Goal: Task Accomplishment & Management: Complete application form

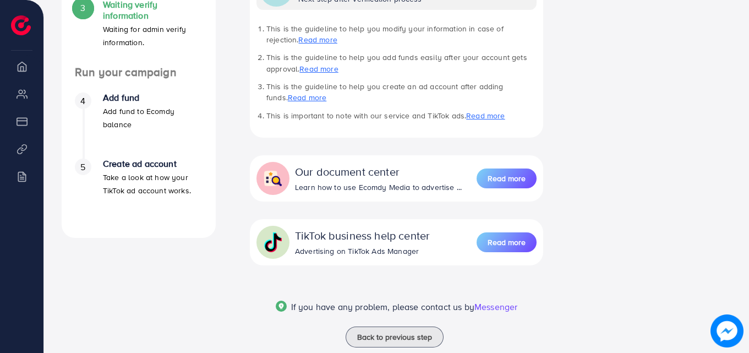
scroll to position [373, 0]
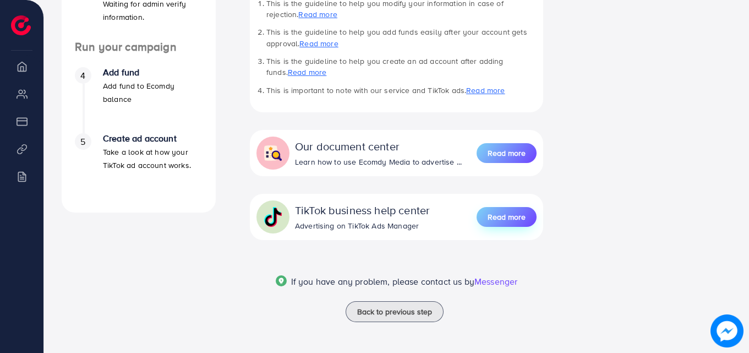
click at [495, 221] on span "Read more" at bounding box center [507, 216] width 38 height 11
click at [515, 221] on span "Read more" at bounding box center [507, 216] width 38 height 11
click at [491, 217] on span "Read more" at bounding box center [507, 216] width 38 height 11
click at [421, 307] on span "Back to previous step" at bounding box center [394, 311] width 75 height 11
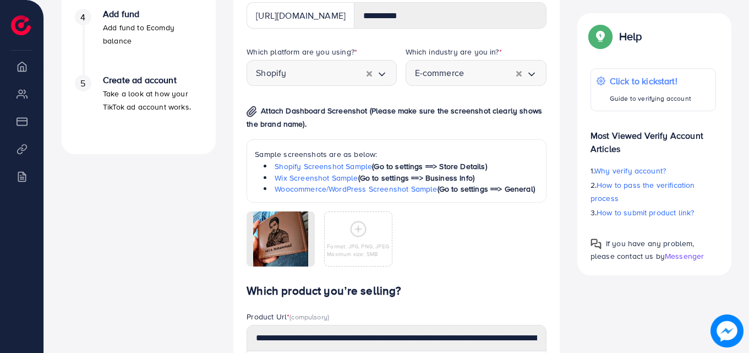
scroll to position [495, 0]
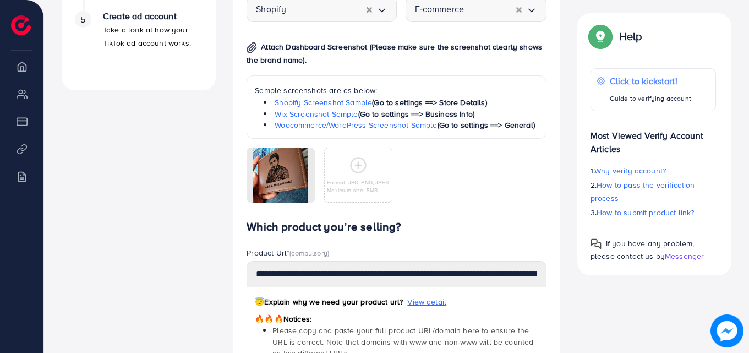
click at [346, 160] on div "Format: JPG, PNG, JPEG Maximum size: 5MB" at bounding box center [358, 174] width 67 height 37
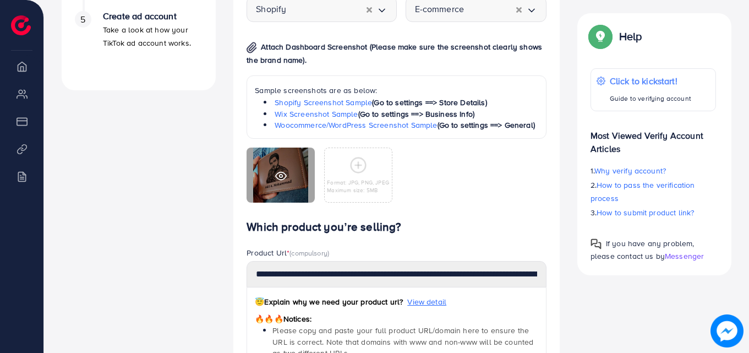
click at [261, 171] on div at bounding box center [281, 175] width 68 height 55
click at [259, 169] on div at bounding box center [281, 175] width 68 height 55
click at [260, 168] on div at bounding box center [281, 175] width 68 height 55
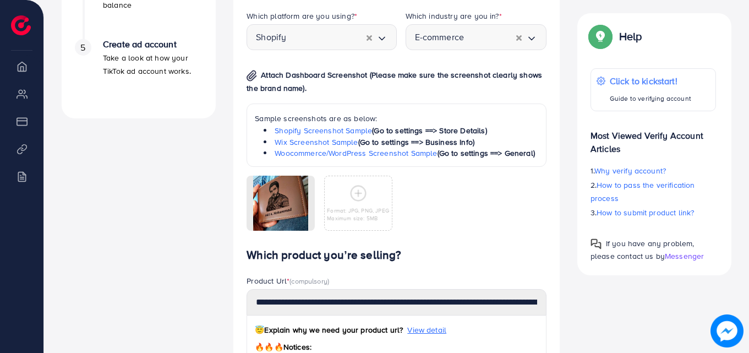
scroll to position [416, 0]
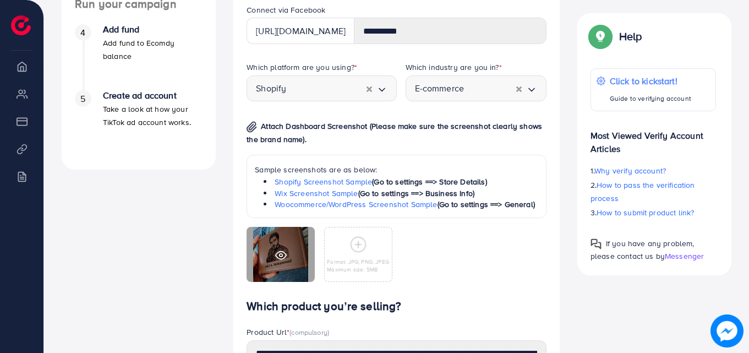
click at [285, 234] on div at bounding box center [281, 254] width 68 height 55
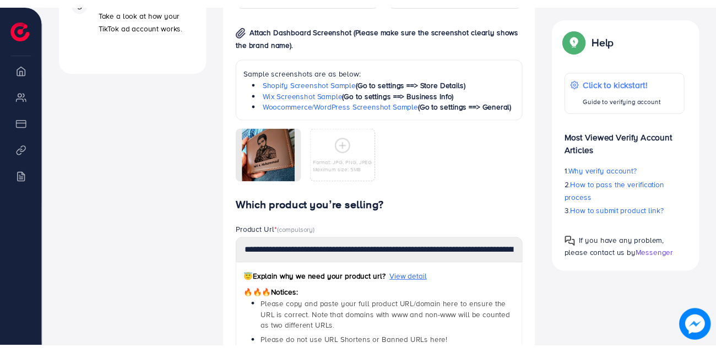
scroll to position [471, 0]
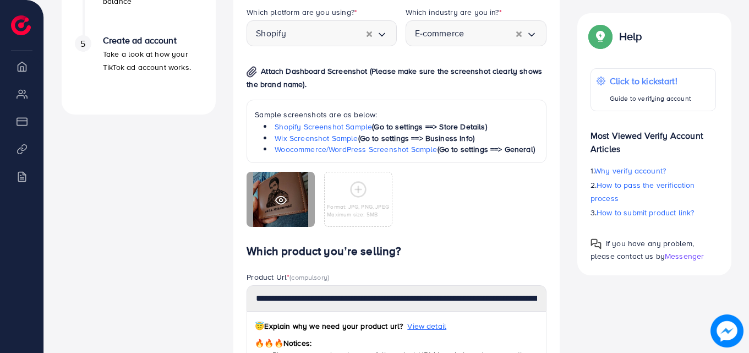
click at [282, 215] on div at bounding box center [281, 199] width 68 height 55
click at [280, 197] on icon at bounding box center [281, 200] width 12 height 12
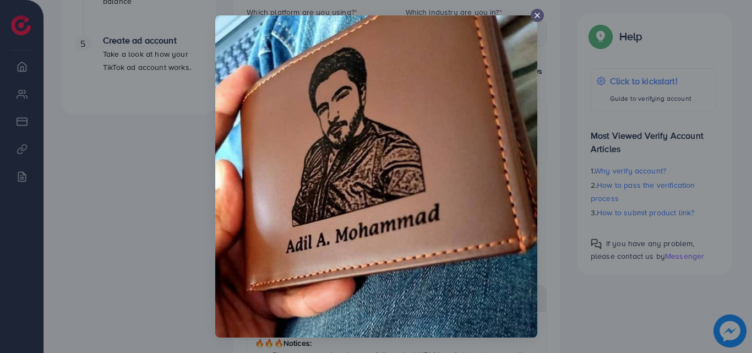
click at [280, 197] on img at bounding box center [376, 176] width 322 height 322
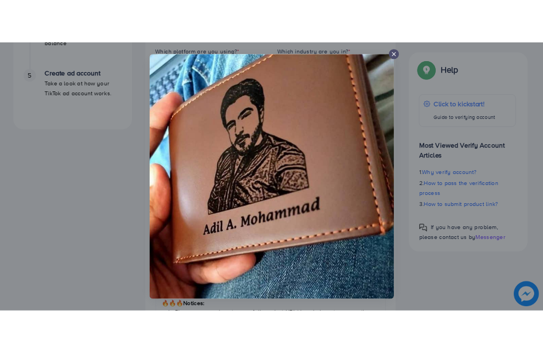
scroll to position [498, 0]
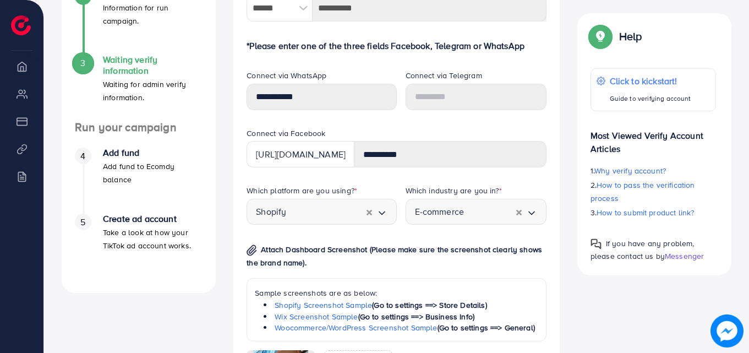
scroll to position [330, 0]
